Goal: Task Accomplishment & Management: Manage account settings

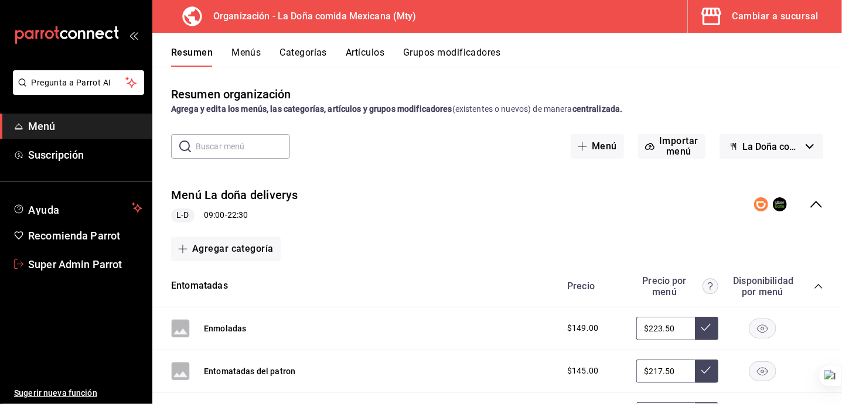
click at [96, 256] on link "Super Admin Parrot" at bounding box center [76, 264] width 152 height 25
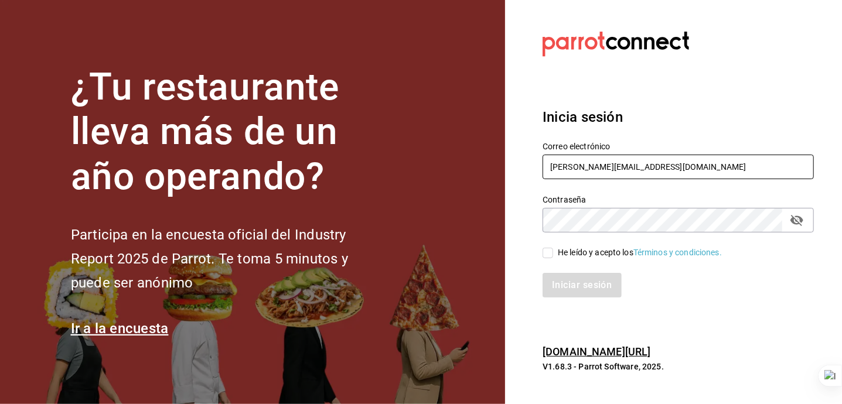
click at [643, 162] on input "[PERSON_NAME][EMAIL_ADDRESS][DOMAIN_NAME]" at bounding box center [678, 167] width 271 height 25
click at [643, 161] on input "[PERSON_NAME][EMAIL_ADDRESS][DOMAIN_NAME]" at bounding box center [678, 167] width 271 height 25
type input "[EMAIL_ADDRESS][DOMAIN_NAME]"
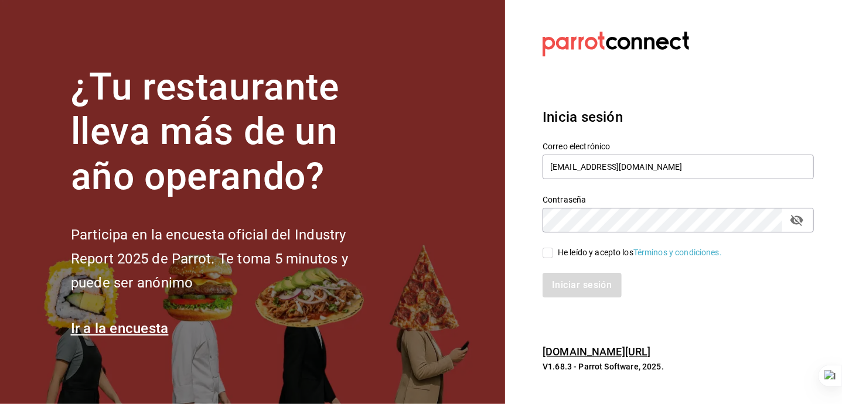
click at [584, 258] on div "He leído y acepto los Términos y condiciones." at bounding box center [640, 253] width 164 height 12
click at [553, 258] on input "He leído y acepto los Términos y condiciones." at bounding box center [548, 253] width 11 height 11
checkbox input "true"
click at [587, 291] on button "Iniciar sesión" at bounding box center [583, 285] width 80 height 25
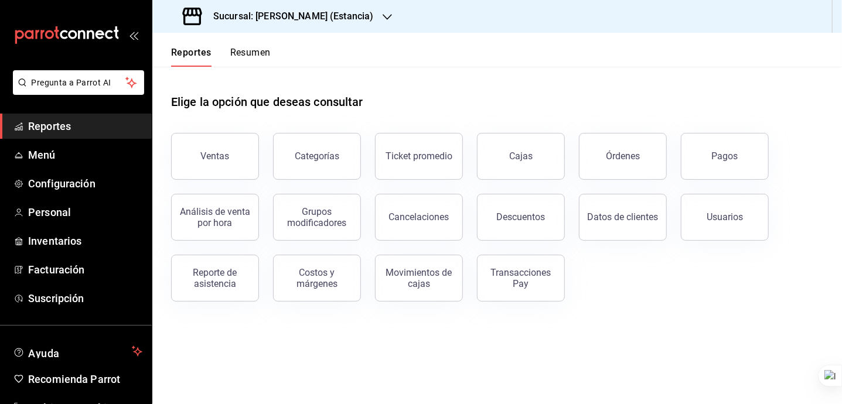
click at [362, 360] on main "Elige la opción que deseas consultar Ventas Categorías Ticket promedio Cajas Ór…" at bounding box center [497, 236] width 690 height 338
click at [315, 21] on h3 "Sucursal: [PERSON_NAME] (Estancia)" at bounding box center [288, 16] width 169 height 14
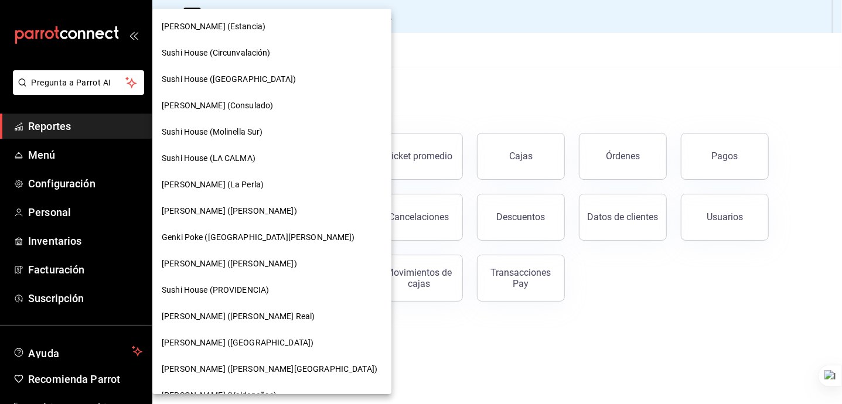
click at [273, 55] on div "Sushi House (Circunvalación)" at bounding box center [272, 53] width 220 height 12
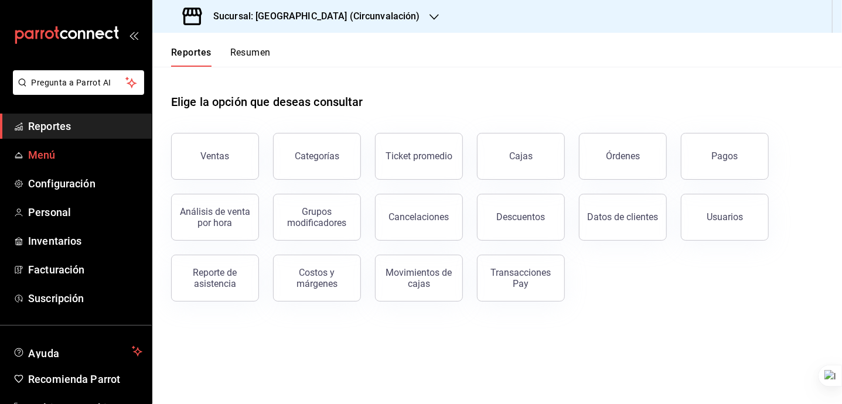
click at [118, 157] on span "Menú" at bounding box center [85, 155] width 114 height 16
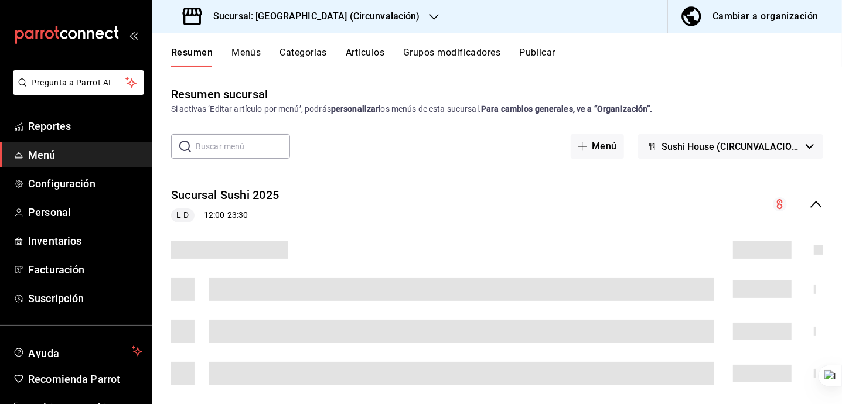
click at [540, 53] on button "Publicar" at bounding box center [537, 57] width 36 height 20
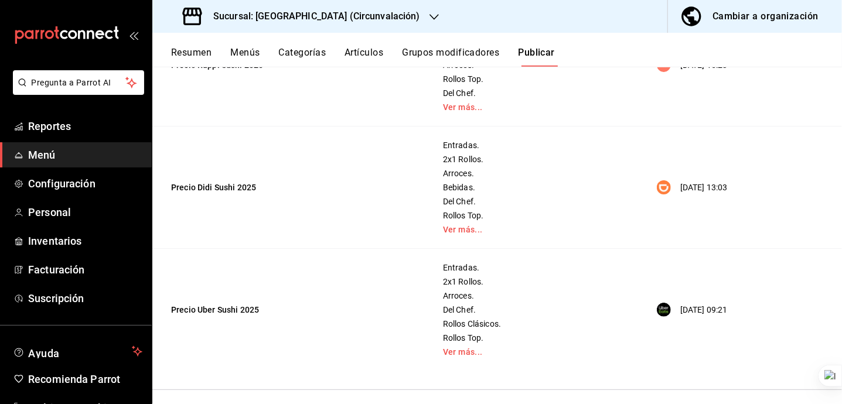
scroll to position [390, 0]
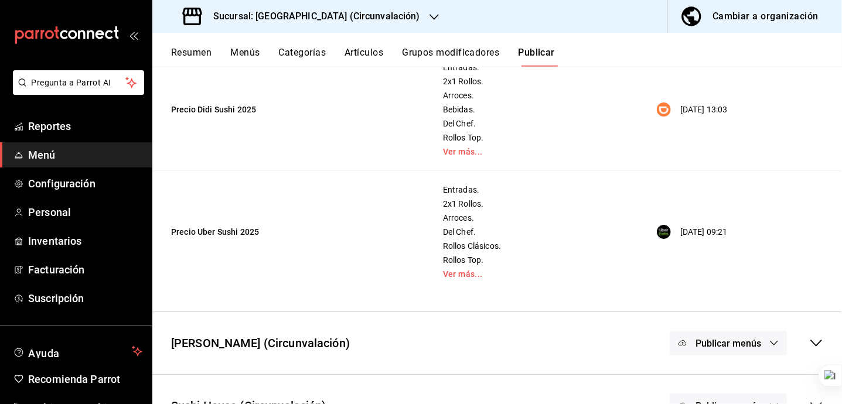
click at [240, 56] on button "Menús" at bounding box center [244, 57] width 29 height 20
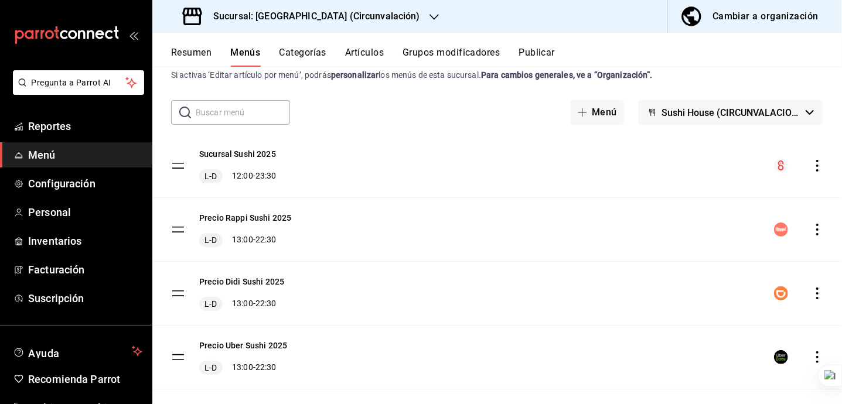
scroll to position [53, 0]
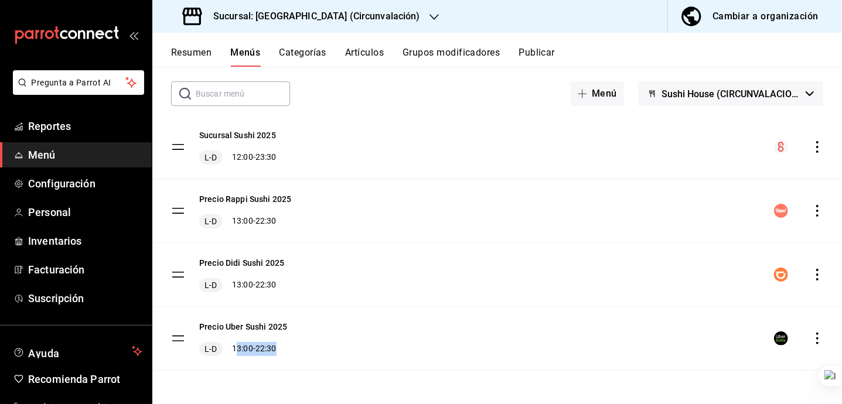
drag, startPoint x: 287, startPoint y: 352, endPoint x: 239, endPoint y: 354, distance: 48.1
click at [239, 354] on div "Precio Uber Sushi 2025 L-D 13:00 - 22:30" at bounding box center [497, 338] width 690 height 63
click at [479, 280] on div "Precio Didi Sushi 2025 L-D 13:00 - 22:30" at bounding box center [497, 274] width 690 height 63
